Goal: Information Seeking & Learning: Learn about a topic

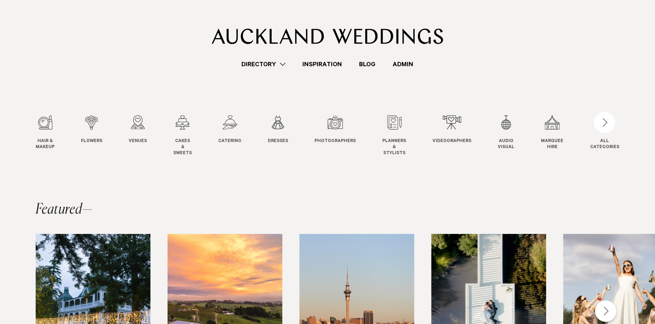
click at [331, 64] on link "Inspiration" at bounding box center [322, 65] width 57 height 10
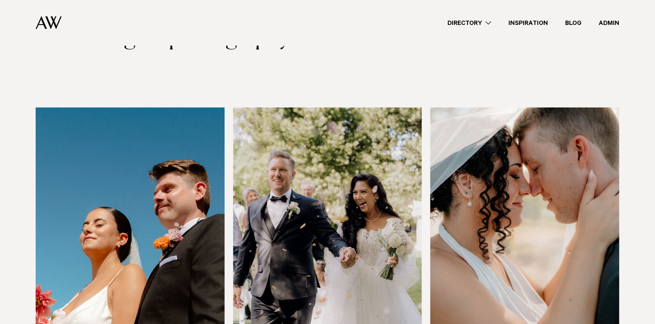
scroll to position [255, 0]
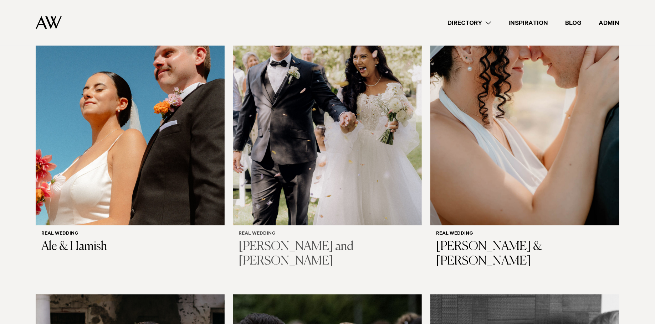
click at [328, 87] on img at bounding box center [327, 98] width 189 height 253
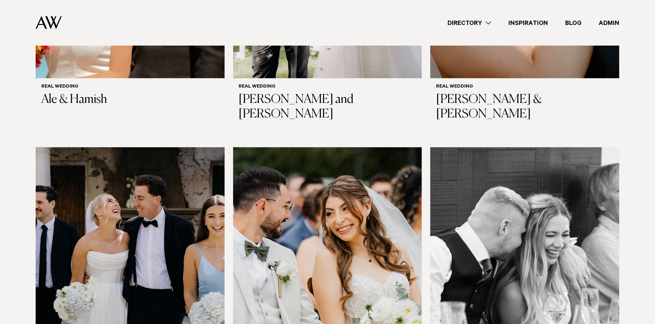
scroll to position [291, 0]
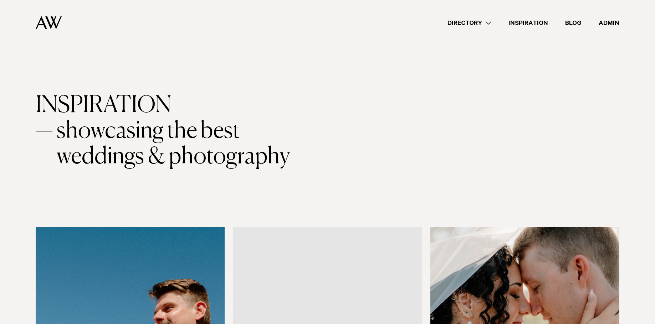
scroll to position [291, 0]
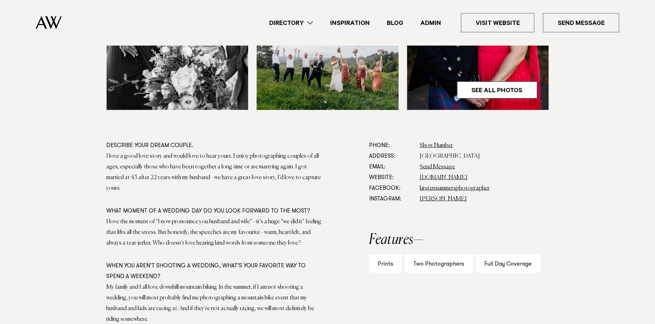
scroll to position [340, 0]
